Goal: Task Accomplishment & Management: Complete application form

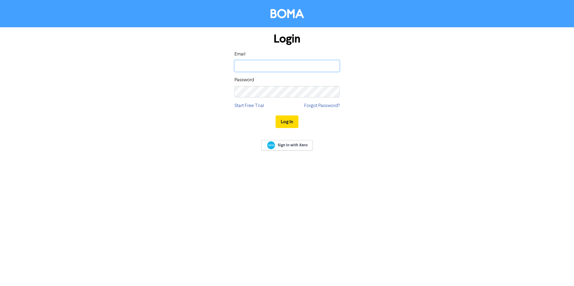
click at [249, 68] on input "email" at bounding box center [287, 65] width 105 height 11
type input "[EMAIL_ADDRESS][DOMAIN_NAME]"
click at [276, 116] on button "Log In" at bounding box center [287, 122] width 23 height 13
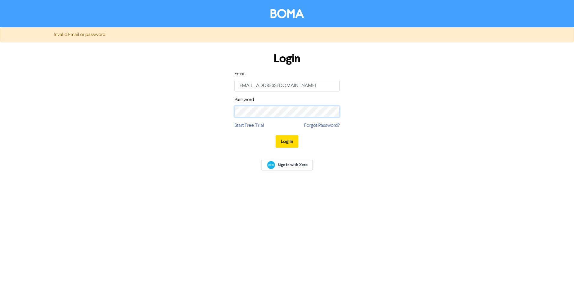
click at [276, 135] on button "Log In" at bounding box center [287, 141] width 23 height 13
click at [288, 140] on button "Log In" at bounding box center [287, 141] width 23 height 13
click at [289, 167] on span "Sign In with Xero" at bounding box center [293, 164] width 30 height 5
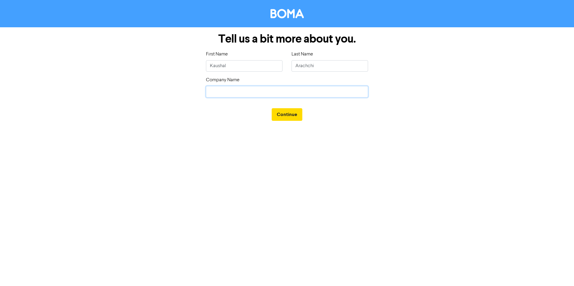
click at [267, 87] on input "text" at bounding box center [287, 91] width 162 height 11
type input "Bizdom"
click at [288, 114] on button "Continue" at bounding box center [287, 114] width 31 height 13
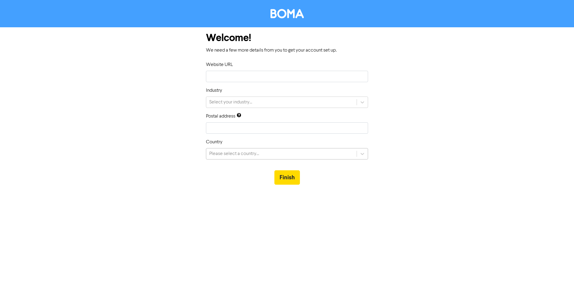
click at [288, 151] on div "Please select a country..." at bounding box center [281, 154] width 150 height 11
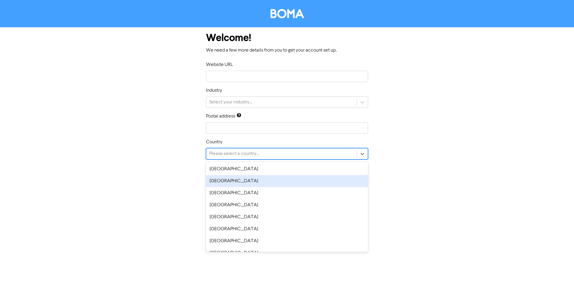
click at [213, 186] on div "New Zealand" at bounding box center [287, 181] width 162 height 12
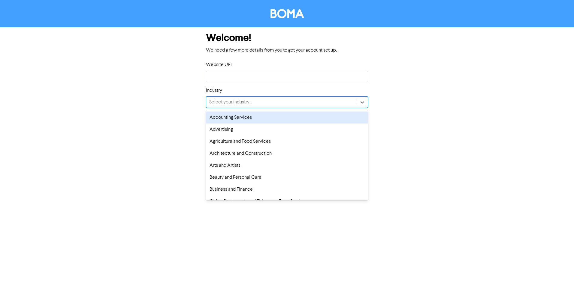
click at [310, 102] on div "Select your industry..." at bounding box center [281, 102] width 150 height 11
click at [276, 119] on div "Accounting Services" at bounding box center [287, 118] width 162 height 12
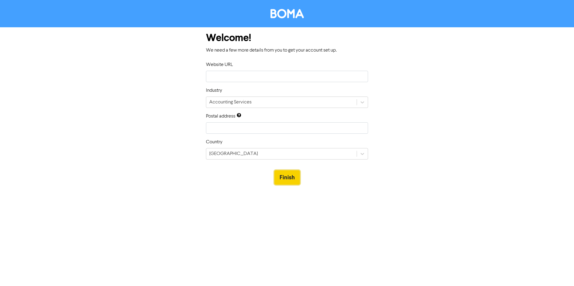
click at [293, 180] on button "Finish" at bounding box center [287, 178] width 26 height 14
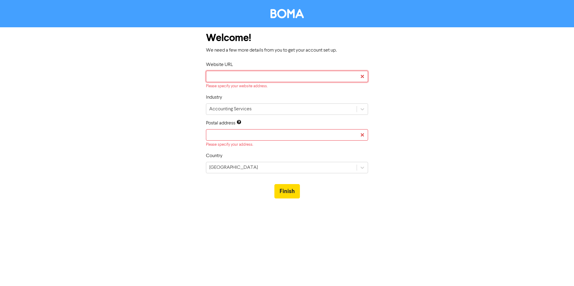
click at [278, 75] on input "text" at bounding box center [287, 76] width 162 height 11
click at [232, 75] on input "text" at bounding box center [287, 76] width 162 height 11
paste input "https://www.bizdom.co.nz/"
type input "https://www.bizdom.co.nz/"
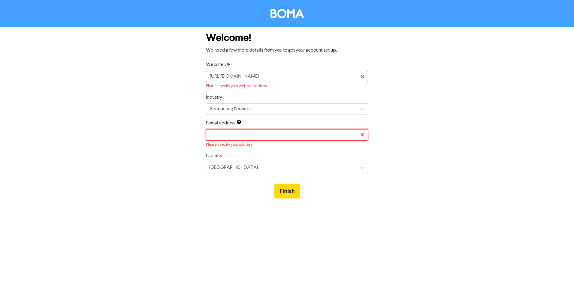
click at [241, 137] on input "text" at bounding box center [287, 134] width 162 height 11
drag, startPoint x: 283, startPoint y: 136, endPoint x: 284, endPoint y: 131, distance: 4.8
click at [284, 136] on input "text" at bounding box center [287, 134] width 162 height 11
type input "4110"
click at [292, 194] on button "Finish" at bounding box center [287, 191] width 26 height 14
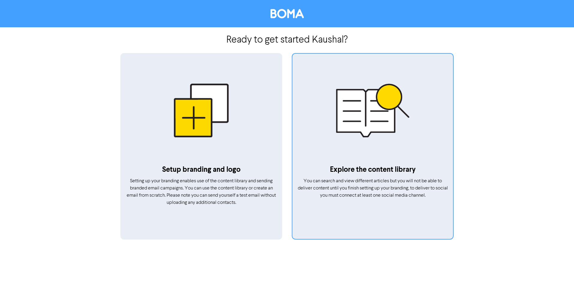
click at [359, 172] on p "Explore the content library" at bounding box center [372, 170] width 151 height 11
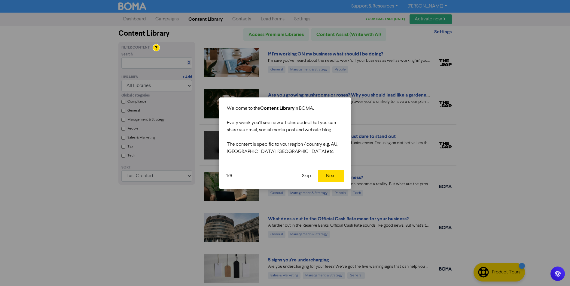
click at [306, 175] on button "Skip" at bounding box center [306, 176] width 16 height 13
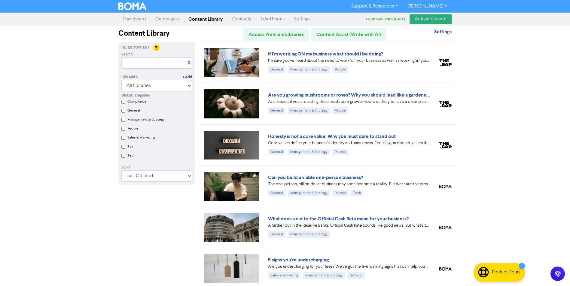
click at [131, 19] on link "Dashboard" at bounding box center [134, 19] width 32 height 12
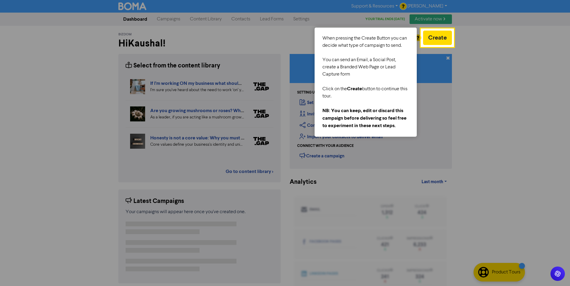
click at [493, 63] on div at bounding box center [511, 153] width 117 height 306
click at [515, 86] on div at bounding box center [511, 153] width 117 height 306
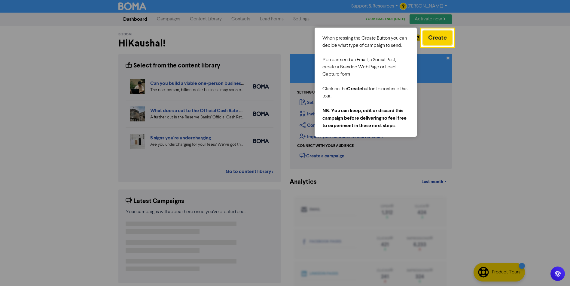
click at [431, 37] on button "Create" at bounding box center [437, 38] width 29 height 14
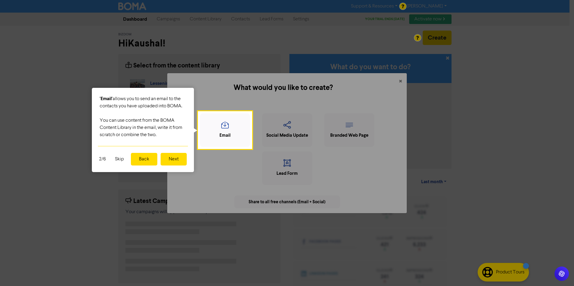
click at [120, 159] on button "Skip" at bounding box center [119, 159] width 16 height 13
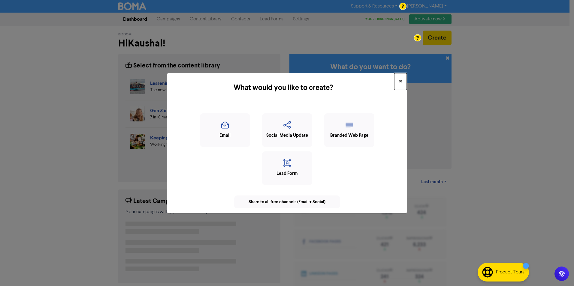
click at [402, 79] on button "×" at bounding box center [400, 81] width 13 height 17
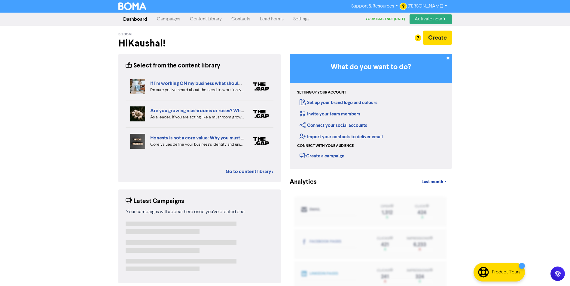
click at [182, 20] on link "Campaigns" at bounding box center [168, 19] width 33 height 12
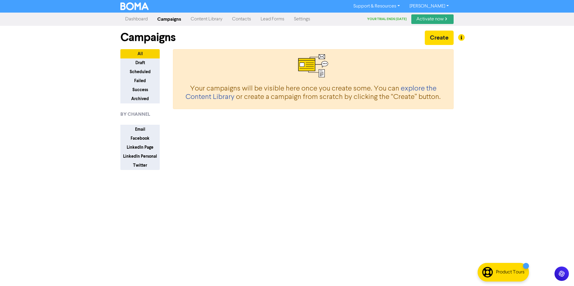
click at [215, 20] on link "Content Library" at bounding box center [206, 19] width 41 height 12
